Goal: Task Accomplishment & Management: Use online tool/utility

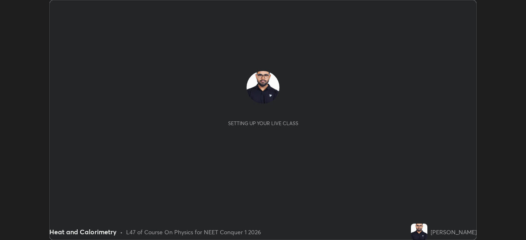
scroll to position [240, 526]
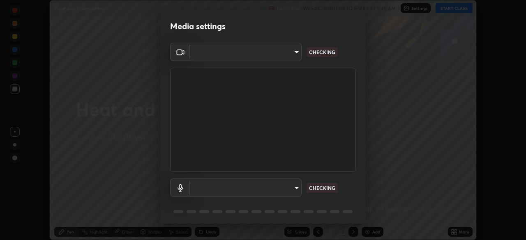
type input "f980875124209cf85bbf3f3452d6382f644449d4b80ed3042153ab235f4cb748"
type input "5fa097388a4fcdee07a10247f1d425762d8a7ac056759a89de49364f83e6b3d5"
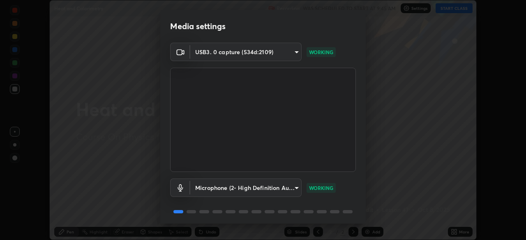
scroll to position [29, 0]
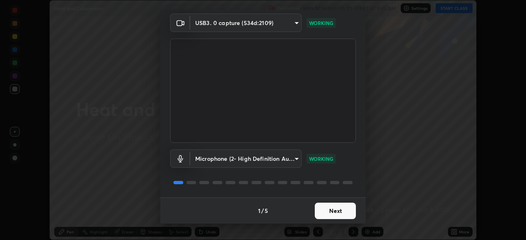
click at [338, 209] on button "Next" at bounding box center [335, 211] width 41 height 16
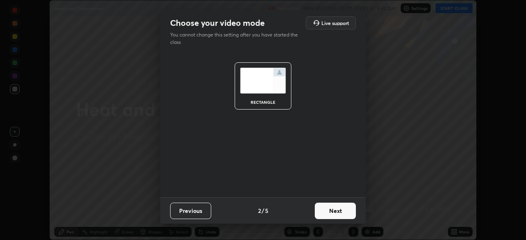
scroll to position [0, 0]
click at [339, 214] on button "Next" at bounding box center [335, 211] width 41 height 16
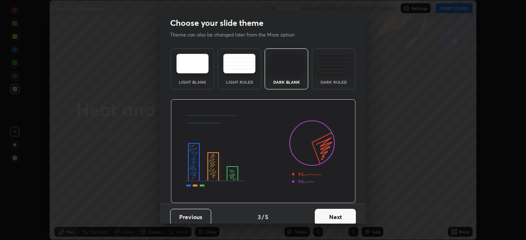
click at [339, 214] on button "Next" at bounding box center [335, 217] width 41 height 16
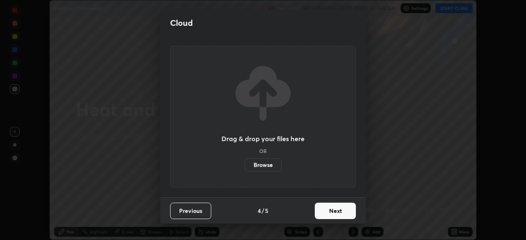
click at [339, 214] on button "Next" at bounding box center [335, 211] width 41 height 16
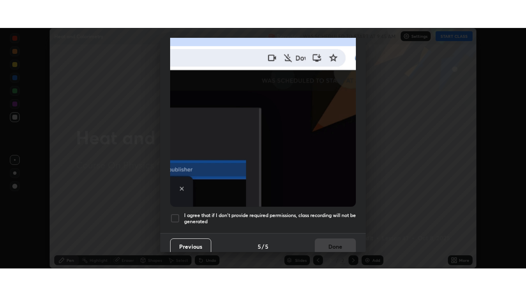
scroll to position [197, 0]
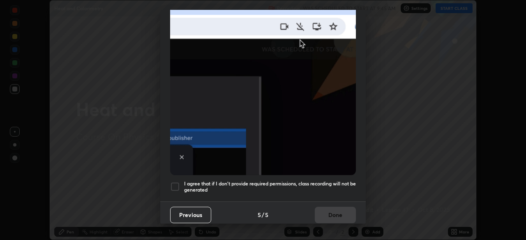
click at [176, 184] on div at bounding box center [175, 187] width 10 height 10
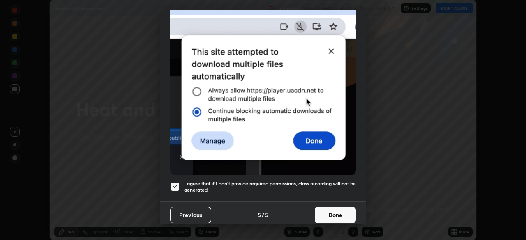
click at [337, 213] on button "Done" at bounding box center [335, 215] width 41 height 16
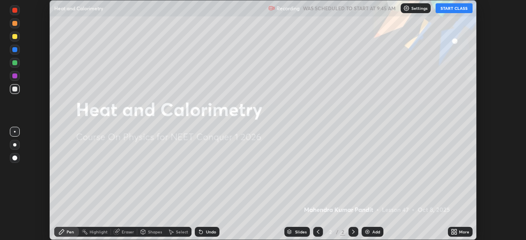
click at [462, 11] on button "START CLASS" at bounding box center [454, 8] width 37 height 10
click at [461, 235] on div "More" at bounding box center [460, 232] width 25 height 10
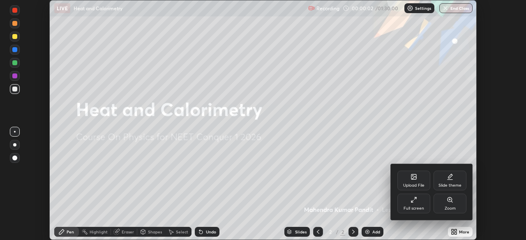
click at [419, 203] on div "Full screen" at bounding box center [413, 204] width 33 height 20
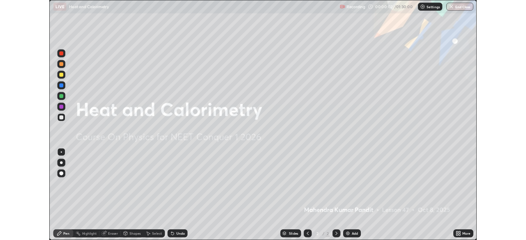
scroll to position [296, 526]
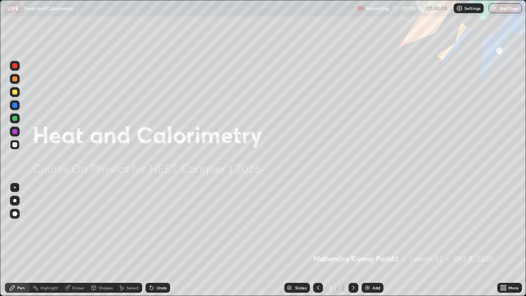
click at [367, 240] on div "Add" at bounding box center [373, 288] width 22 height 10
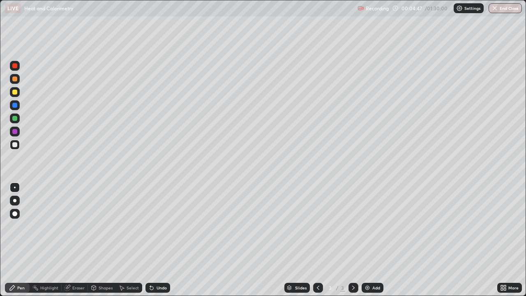
click at [366, 240] on img at bounding box center [367, 287] width 7 height 7
click at [18, 91] on div at bounding box center [15, 92] width 10 height 10
click at [157, 240] on div "Undo" at bounding box center [162, 288] width 10 height 4
click at [155, 240] on div "Undo" at bounding box center [157, 288] width 25 height 10
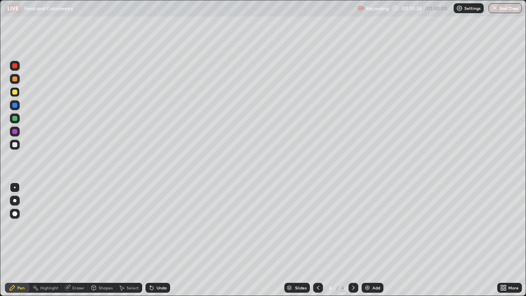
click at [158, 240] on div "Undo" at bounding box center [157, 288] width 25 height 10
click at [157, 240] on div "Undo" at bounding box center [157, 288] width 25 height 10
click at [159, 240] on div "Undo" at bounding box center [162, 288] width 10 height 4
click at [16, 119] on div at bounding box center [14, 118] width 5 height 5
click at [150, 240] on icon at bounding box center [151, 287] width 3 height 3
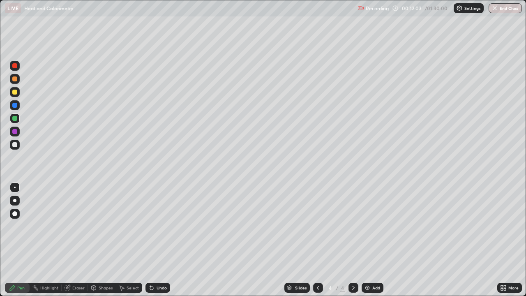
click at [151, 240] on icon at bounding box center [151, 287] width 3 height 3
click at [150, 240] on icon at bounding box center [151, 287] width 3 height 3
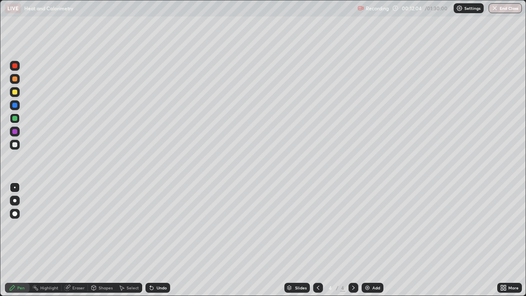
click at [153, 240] on icon at bounding box center [151, 287] width 7 height 7
click at [154, 240] on div "Undo" at bounding box center [157, 288] width 25 height 10
click at [150, 240] on icon at bounding box center [150, 286] width 1 height 1
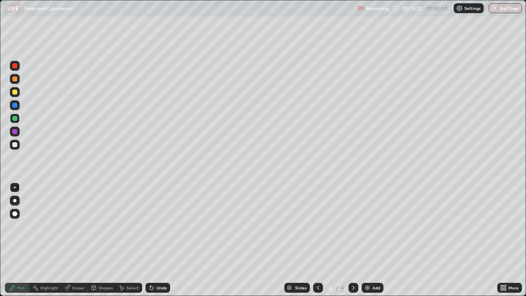
click at [159, 240] on div "Undo" at bounding box center [162, 288] width 10 height 4
click at [160, 240] on div "Undo" at bounding box center [162, 288] width 10 height 4
click at [79, 240] on div "Eraser" at bounding box center [75, 288] width 26 height 10
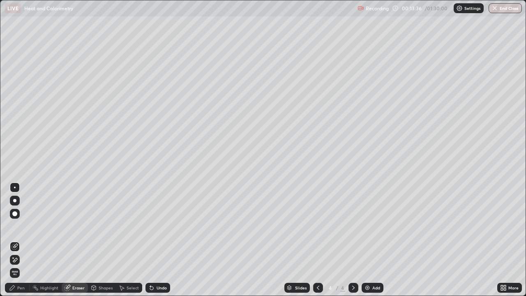
click at [21, 240] on div "Pen" at bounding box center [20, 288] width 7 height 4
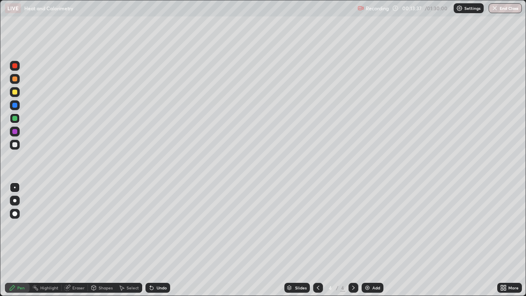
click at [16, 92] on div at bounding box center [14, 92] width 5 height 5
click at [18, 118] on div at bounding box center [15, 118] width 10 height 10
click at [76, 240] on div "Eraser" at bounding box center [78, 288] width 12 height 4
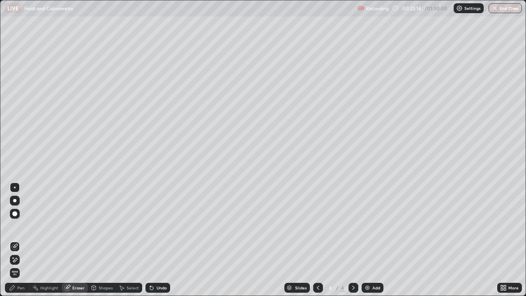
click at [22, 240] on div "Pen" at bounding box center [20, 288] width 7 height 4
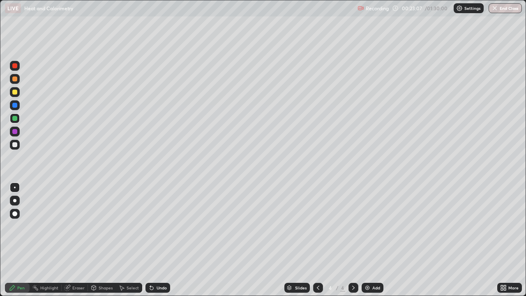
click at [157, 240] on div "Undo" at bounding box center [157, 288] width 25 height 10
click at [157, 240] on div "Undo" at bounding box center [162, 288] width 10 height 4
click at [159, 240] on div "Undo" at bounding box center [162, 288] width 10 height 4
click at [367, 240] on img at bounding box center [367, 287] width 7 height 7
click at [15, 106] on div at bounding box center [14, 105] width 5 height 5
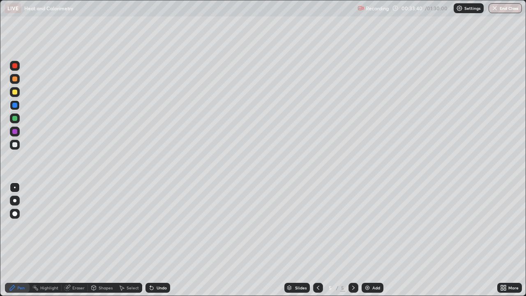
click at [17, 146] on div at bounding box center [14, 144] width 5 height 5
click at [152, 240] on icon at bounding box center [151, 287] width 3 height 3
click at [151, 240] on icon at bounding box center [151, 287] width 7 height 7
click at [155, 240] on div "Undo" at bounding box center [157, 288] width 25 height 10
click at [15, 92] on div at bounding box center [14, 92] width 5 height 5
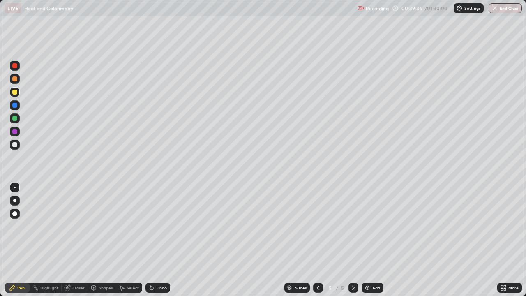
click at [150, 240] on icon at bounding box center [151, 287] width 3 height 3
click at [151, 240] on icon at bounding box center [151, 287] width 3 height 3
click at [150, 240] on icon at bounding box center [151, 287] width 3 height 3
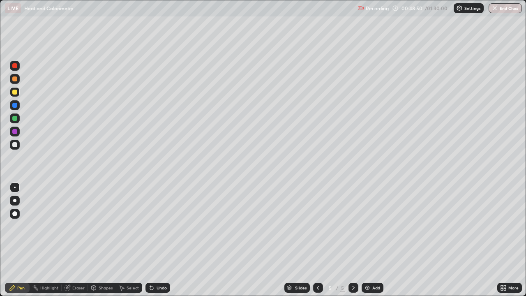
click at [150, 240] on icon at bounding box center [151, 287] width 3 height 3
click at [150, 240] on div "Undo" at bounding box center [157, 288] width 25 height 10
click at [148, 240] on div "Undo" at bounding box center [157, 288] width 25 height 10
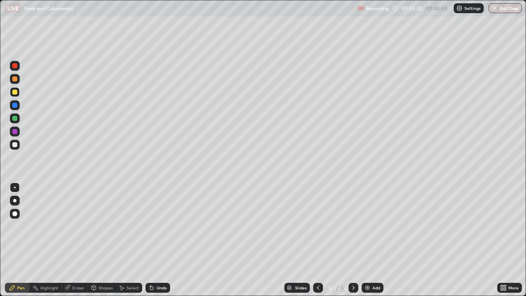
click at [125, 240] on div "Select" at bounding box center [129, 288] width 26 height 10
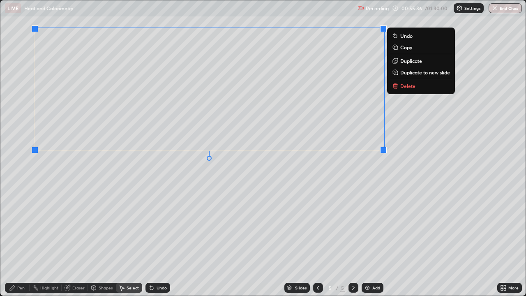
click at [411, 74] on p "Duplicate to new slide" at bounding box center [425, 72] width 50 height 7
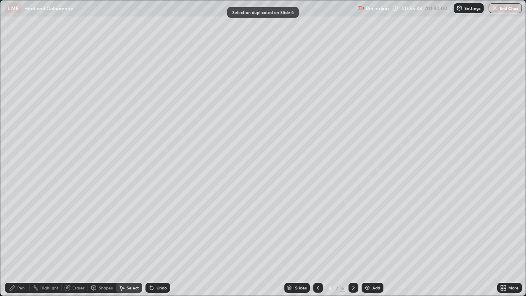
click at [78, 240] on div "Eraser" at bounding box center [78, 288] width 12 height 4
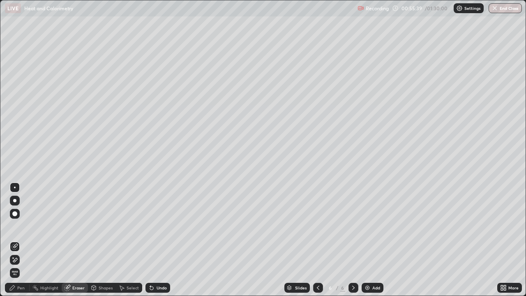
click at [17, 240] on icon at bounding box center [15, 260] width 5 height 4
click at [18, 240] on div "Pen" at bounding box center [20, 288] width 7 height 4
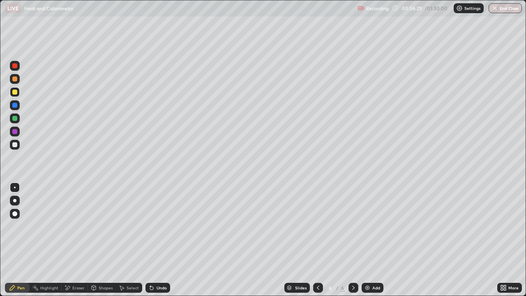
click at [16, 107] on div at bounding box center [14, 105] width 5 height 5
click at [77, 240] on div "Eraser" at bounding box center [78, 288] width 12 height 4
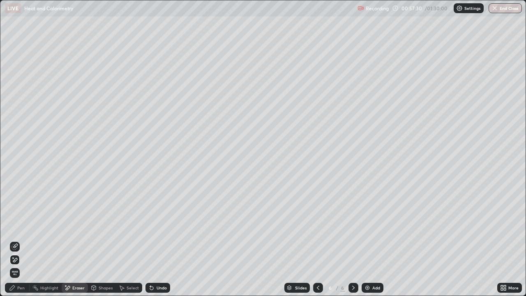
click at [23, 240] on div "Pen" at bounding box center [17, 288] width 25 height 10
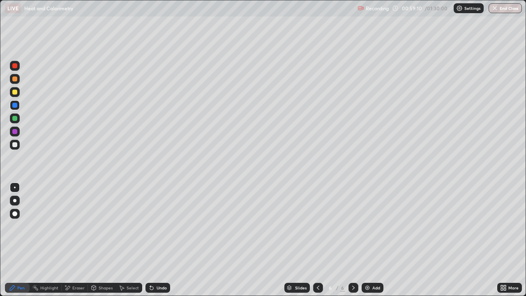
click at [160, 240] on div "Undo" at bounding box center [162, 288] width 10 height 4
click at [317, 240] on icon at bounding box center [318, 287] width 7 height 7
click at [353, 240] on div at bounding box center [353, 288] width 10 height 10
click at [160, 240] on div "Undo" at bounding box center [162, 288] width 10 height 4
click at [155, 240] on div "Undo" at bounding box center [157, 288] width 25 height 10
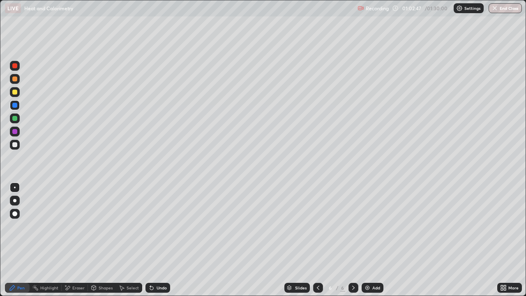
click at [157, 240] on div "Undo" at bounding box center [162, 288] width 10 height 4
click at [466, 51] on button "Undo" at bounding box center [478, 54] width 24 height 10
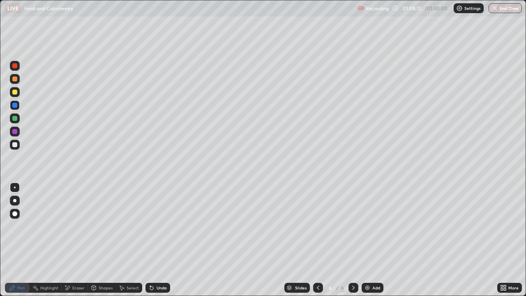
click at [125, 240] on div "Select" at bounding box center [129, 288] width 26 height 10
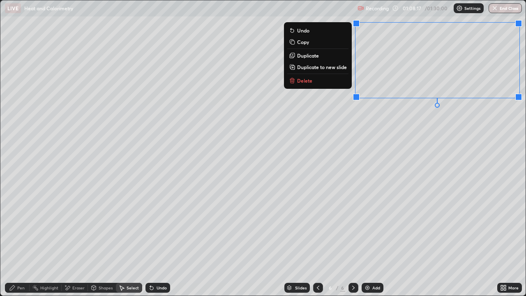
click at [314, 67] on p "Duplicate to new slide" at bounding box center [322, 67] width 50 height 7
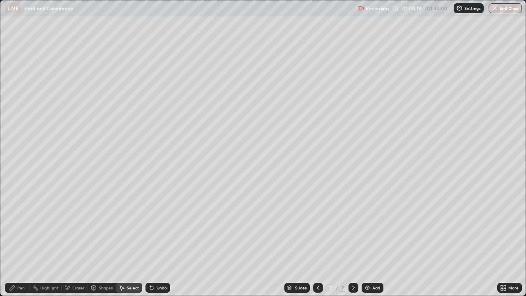
click at [22, 240] on div "Pen" at bounding box center [20, 288] width 7 height 4
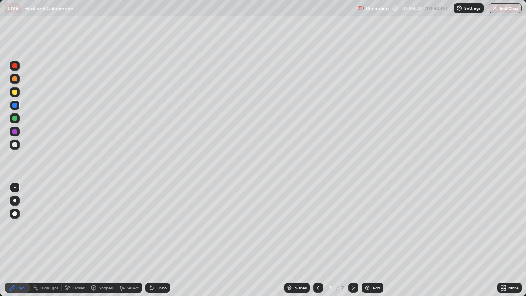
click at [16, 118] on div at bounding box center [14, 118] width 5 height 5
click at [153, 240] on icon at bounding box center [151, 287] width 7 height 7
click at [157, 240] on div "Undo" at bounding box center [157, 288] width 25 height 10
click at [153, 240] on icon at bounding box center [151, 287] width 7 height 7
click at [155, 240] on div "Undo" at bounding box center [157, 288] width 25 height 10
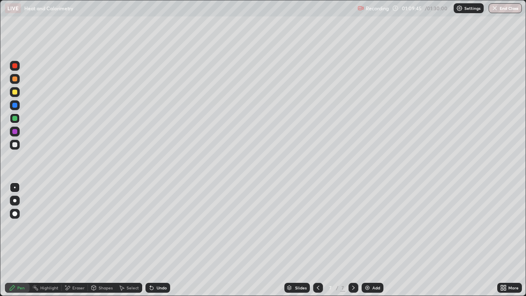
click at [161, 240] on div "Undo" at bounding box center [162, 288] width 10 height 4
click at [163, 240] on div "Undo" at bounding box center [157, 288] width 25 height 10
click at [165, 240] on div "Undo" at bounding box center [157, 288] width 25 height 10
click at [161, 240] on div "Undo" at bounding box center [162, 288] width 10 height 4
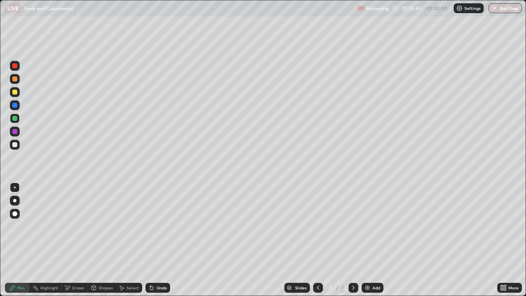
click at [15, 92] on div at bounding box center [14, 92] width 5 height 5
click at [16, 130] on div at bounding box center [14, 131] width 5 height 5
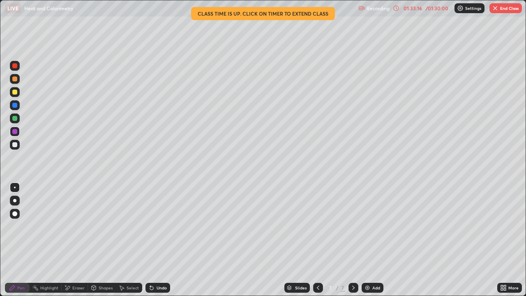
click at [502, 240] on icon at bounding box center [502, 289] width 2 height 2
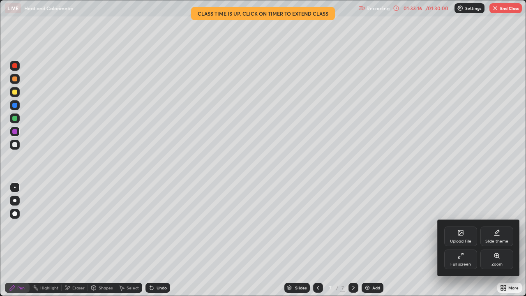
click at [453, 240] on div "Full screen" at bounding box center [460, 264] width 21 height 4
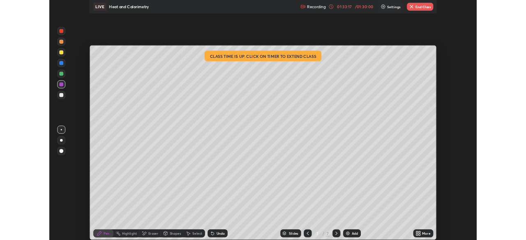
scroll to position [40851, 40565]
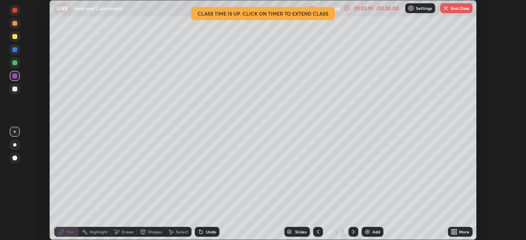
click at [487, 35] on div "Setting up your live class Class time is up. Click on timer to extend class" at bounding box center [263, 120] width 526 height 240
click at [452, 9] on button "End Class" at bounding box center [456, 8] width 32 height 10
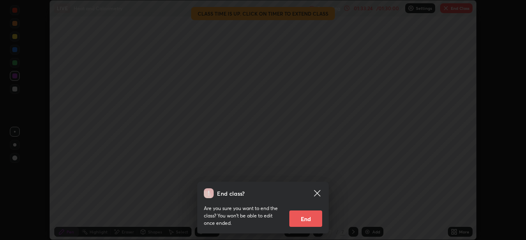
click at [302, 219] on button "End" at bounding box center [305, 219] width 33 height 16
